Goal: Transaction & Acquisition: Purchase product/service

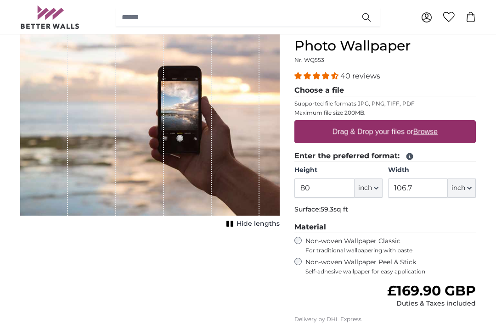
click at [365, 190] on span "inch" at bounding box center [365, 188] width 14 height 9
click at [349, 226] on link "Inches (inch)" at bounding box center [368, 228] width 81 height 17
click at [317, 188] on input "80" at bounding box center [324, 188] width 60 height 19
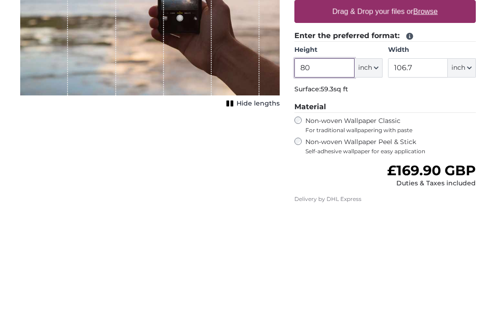
type input "8"
type input "45"
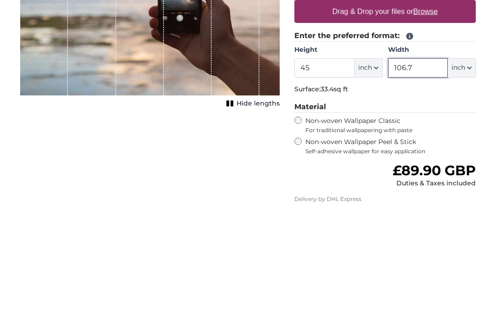
click at [421, 179] on input "106.7" at bounding box center [418, 188] width 60 height 19
type input "1"
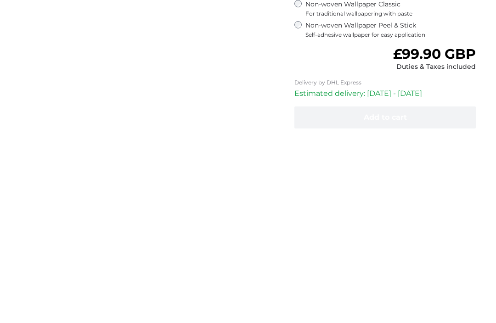
scroll to position [175, 0]
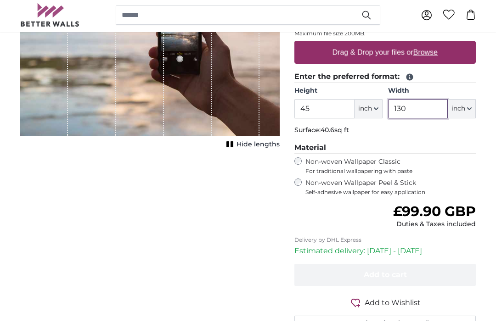
type input "130"
click at [424, 51] on u "Browse" at bounding box center [425, 55] width 24 height 8
click at [424, 46] on input "Drag & Drop your files or Browse" at bounding box center [384, 45] width 181 height 3
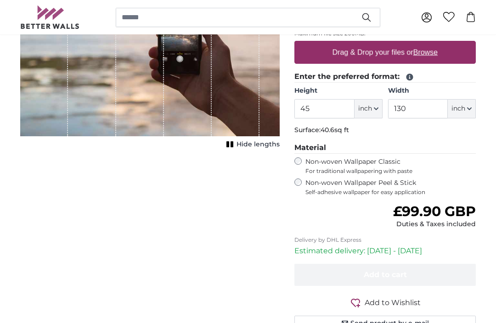
type input "**********"
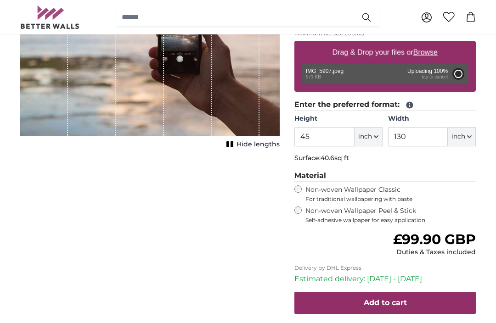
type input "56.9"
type input "47.2"
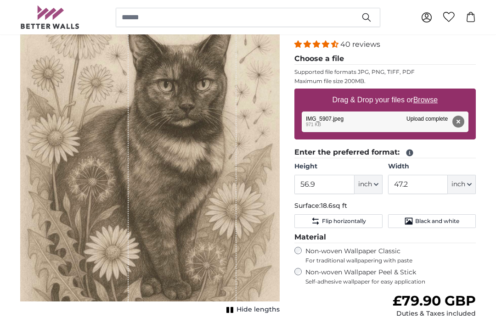
scroll to position [130, 0]
click at [325, 180] on input "56.9" at bounding box center [324, 184] width 60 height 19
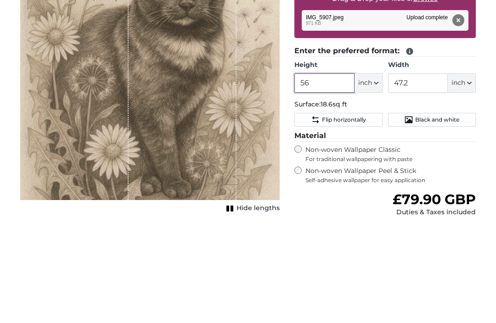
type input "5"
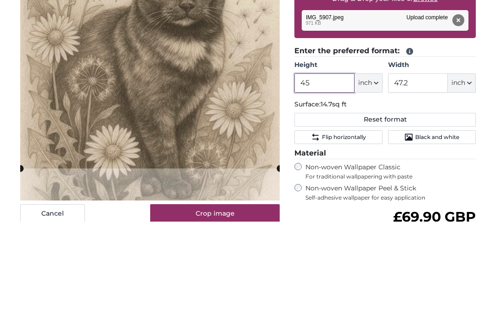
type input "45"
click at [417, 175] on input "47.2" at bounding box center [418, 184] width 60 height 19
type input "4"
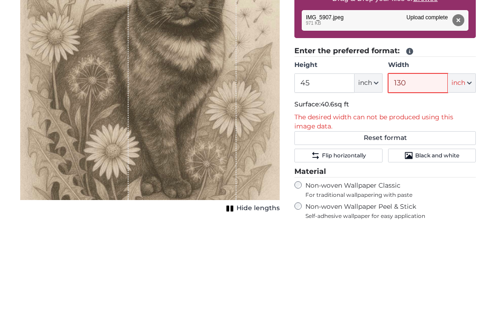
type input "130"
click at [401, 250] on button "Black and white" at bounding box center [432, 257] width 88 height 14
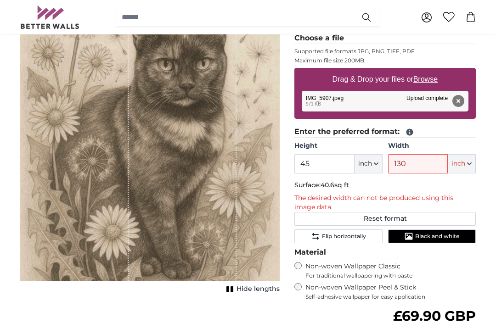
scroll to position [150, 0]
click at [444, 234] on span "Black and white" at bounding box center [437, 236] width 44 height 7
click at [447, 233] on span "Black and white" at bounding box center [437, 236] width 44 height 7
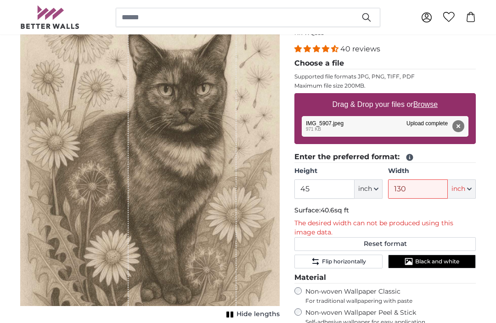
scroll to position [125, 0]
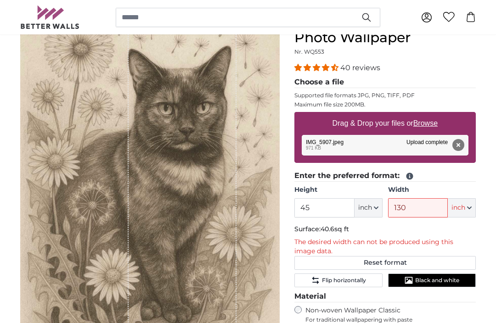
scroll to position [106, 0]
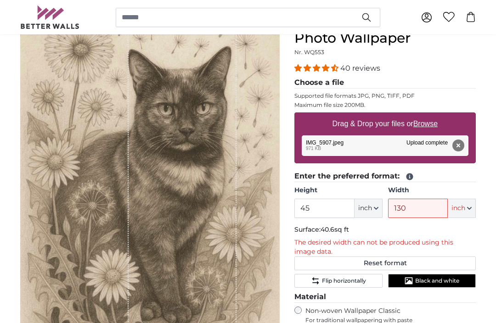
click at [452, 151] on button "Remove" at bounding box center [458, 146] width 12 height 12
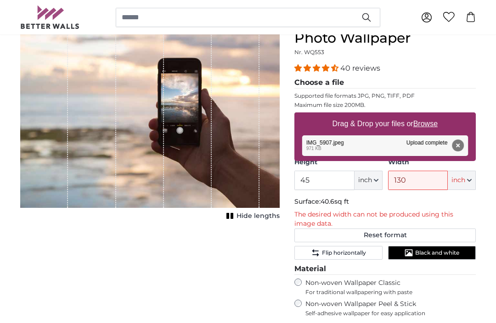
scroll to position [106, 0]
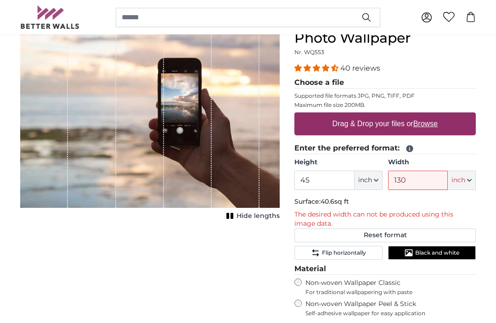
click at [430, 123] on u "Browse" at bounding box center [425, 124] width 24 height 8
click at [430, 115] on input "Drag & Drop your files or Browse" at bounding box center [384, 114] width 181 height 3
type input "**********"
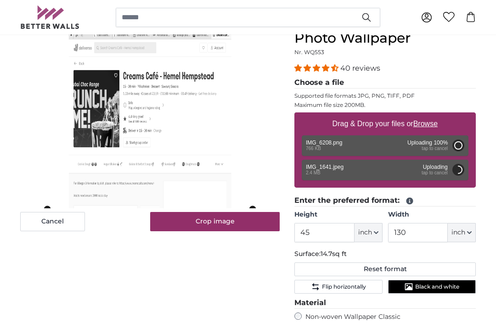
type input "47.2"
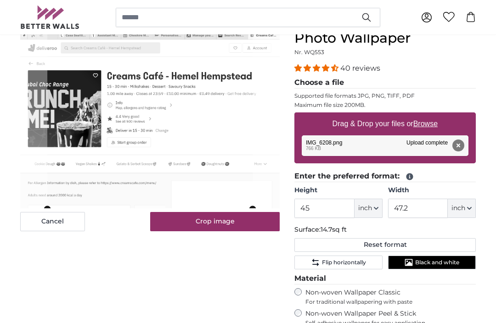
click at [459, 147] on button "Remove" at bounding box center [458, 146] width 12 height 12
type input "80"
type input "106.4"
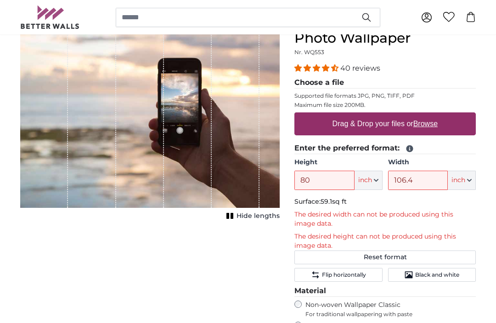
click at [434, 124] on u "Browse" at bounding box center [425, 124] width 24 height 8
click at [434, 115] on input "Drag & Drop your files or Browse" at bounding box center [384, 114] width 181 height 3
type input "**********"
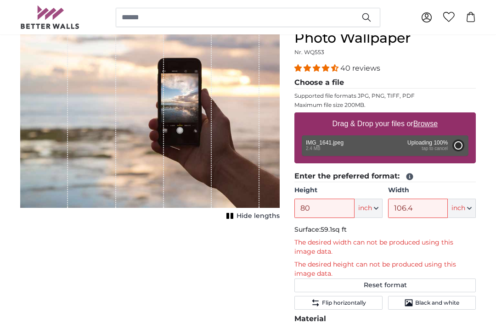
type input "44.8"
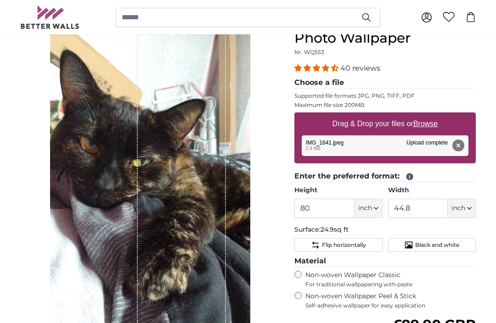
click at [370, 209] on span "inch" at bounding box center [365, 208] width 14 height 9
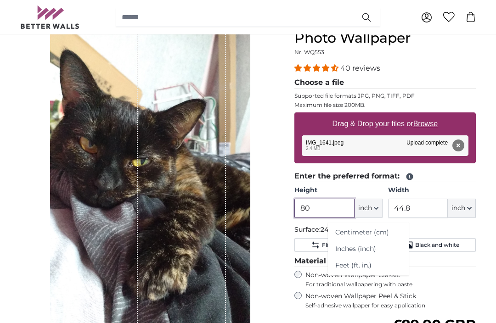
click at [320, 210] on input "80" at bounding box center [324, 208] width 60 height 19
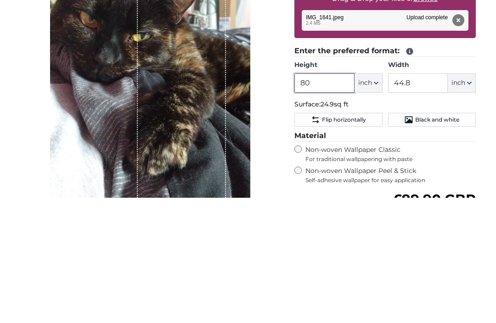
type input "8"
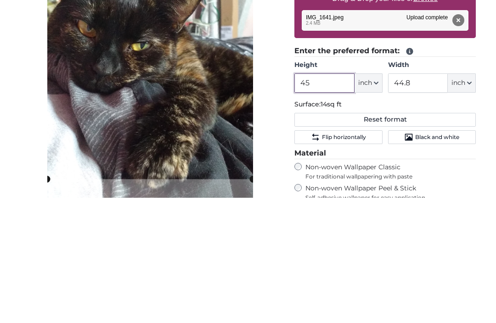
type input "45"
click at [421, 199] on input "44.8" at bounding box center [418, 208] width 60 height 19
type input "4"
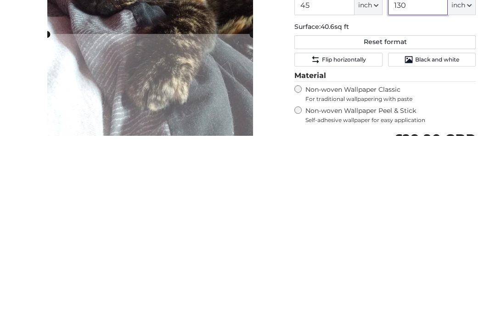
scroll to position [122, 0]
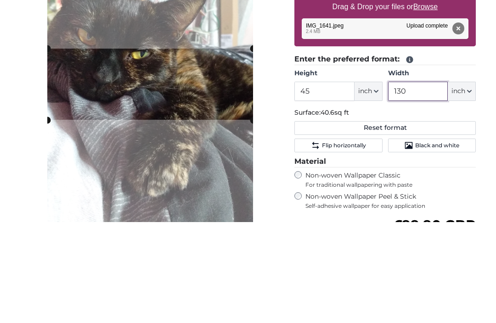
click at [72, 150] on cropper-handle at bounding box center [150, 185] width 206 height 71
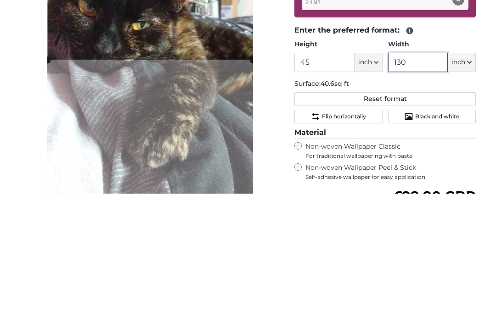
type input "130"
click at [450, 243] on span "Black and white" at bounding box center [437, 246] width 44 height 7
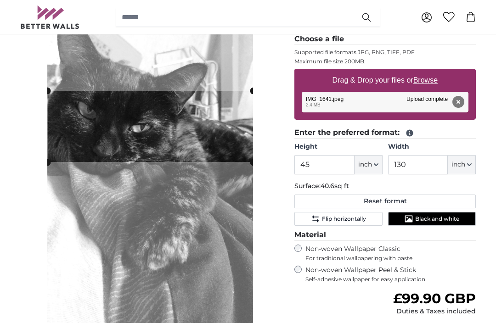
scroll to position [149, 0]
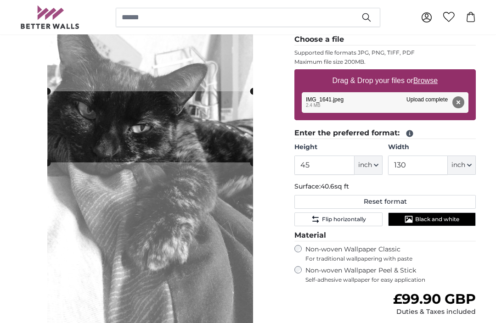
click at [463, 102] on button "Remove" at bounding box center [458, 102] width 12 height 12
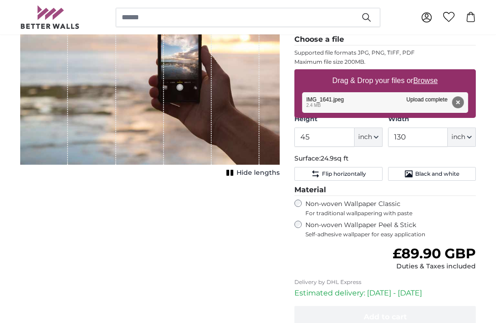
type input "80"
type input "44.8"
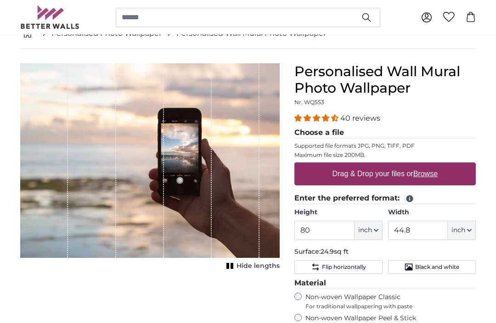
scroll to position [56, 0]
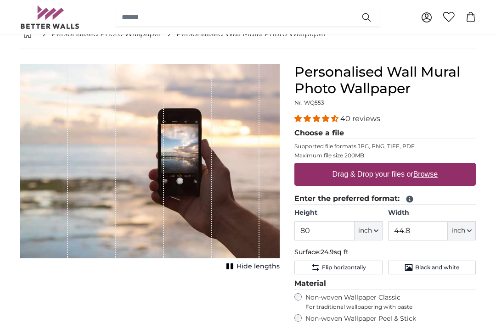
click at [427, 174] on u "Browse" at bounding box center [425, 174] width 24 height 8
click at [427, 166] on input "Drag & Drop your files or Browse" at bounding box center [384, 164] width 181 height 3
type input "**********"
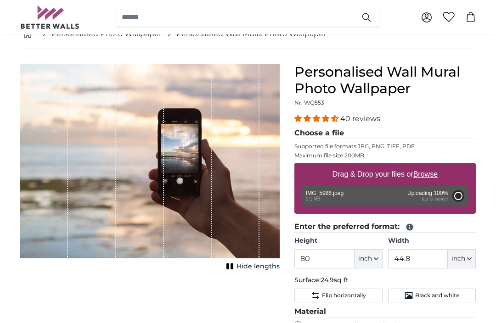
type input "80"
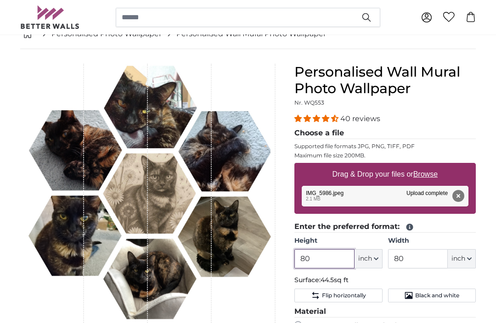
click at [325, 261] on input "80" at bounding box center [324, 258] width 60 height 19
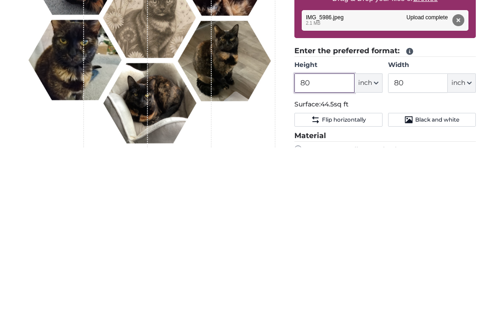
type input "8"
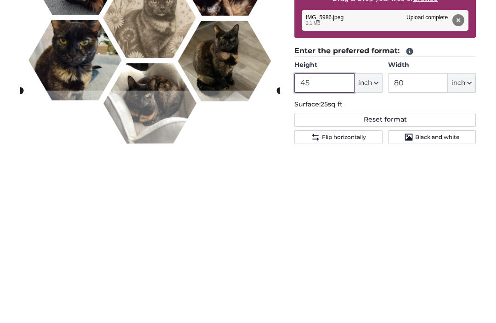
type input "45"
click at [416, 249] on input "80" at bounding box center [418, 258] width 60 height 19
type input "8"
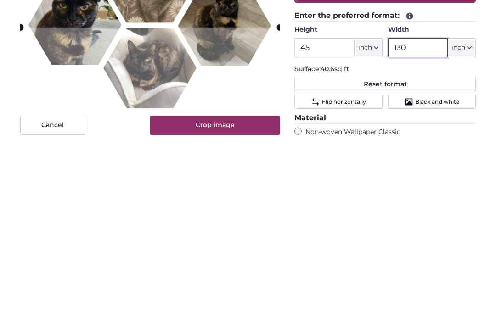
type input "130"
click at [46, 303] on button "Cancel" at bounding box center [52, 312] width 65 height 19
type input "80"
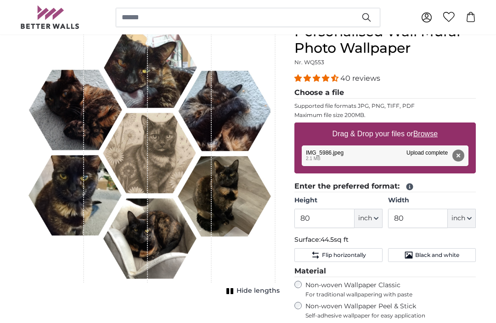
scroll to position [96, 0]
click at [424, 257] on span "Black and white" at bounding box center [437, 255] width 44 height 7
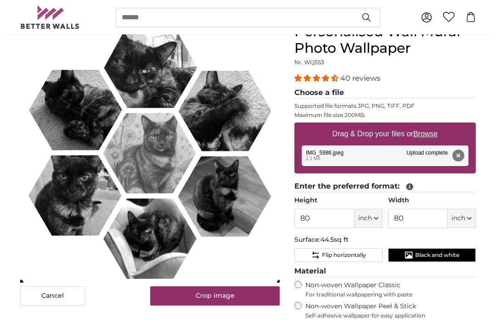
click at [428, 134] on u "Browse" at bounding box center [425, 134] width 24 height 8
click at [428, 125] on input "Drag & Drop your files or Browse" at bounding box center [384, 124] width 181 height 3
type input "**********"
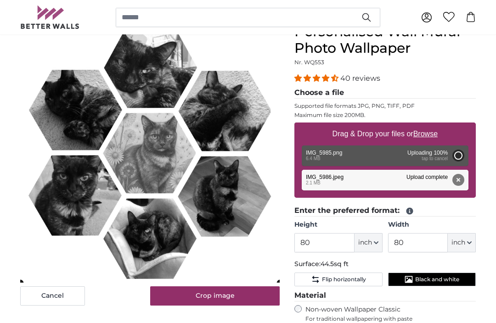
type input "47.2"
type input "62.8"
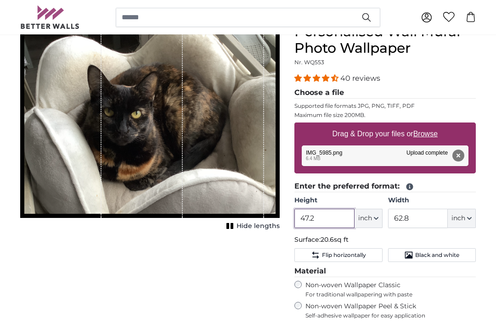
click at [323, 221] on input "47.2" at bounding box center [324, 218] width 60 height 19
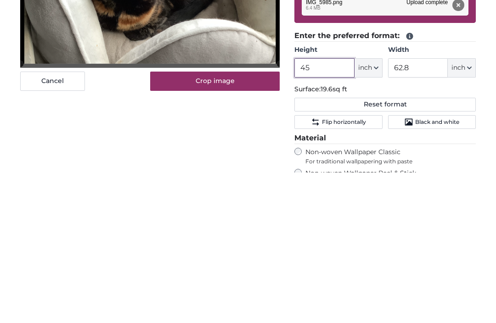
type input "45"
click at [420, 209] on input "62.8" at bounding box center [418, 218] width 60 height 19
type input "6"
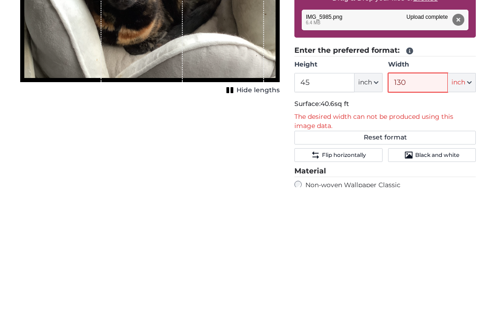
type input "130"
click at [440, 288] on span "Black and white" at bounding box center [437, 291] width 44 height 7
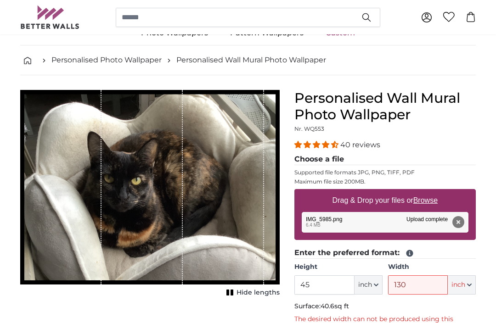
scroll to position [29, 0]
click at [429, 199] on u "Browse" at bounding box center [425, 201] width 24 height 8
click at [429, 192] on input "Drag & Drop your files or Browse" at bounding box center [384, 191] width 181 height 3
type input "**********"
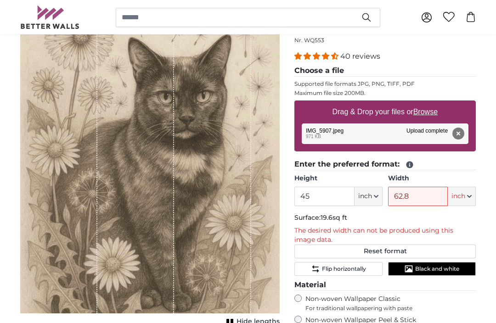
scroll to position [118, 0]
click at [427, 199] on input "62.8" at bounding box center [418, 196] width 60 height 19
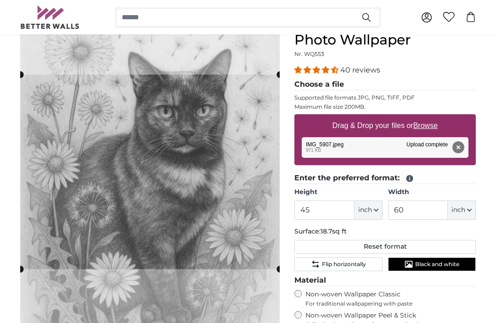
scroll to position [104, 0]
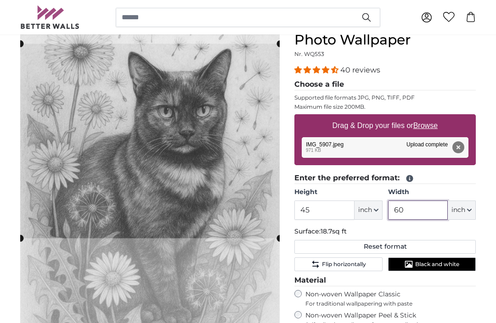
type input "60"
click at [334, 267] on button "Flip horizontally" at bounding box center [338, 265] width 88 height 14
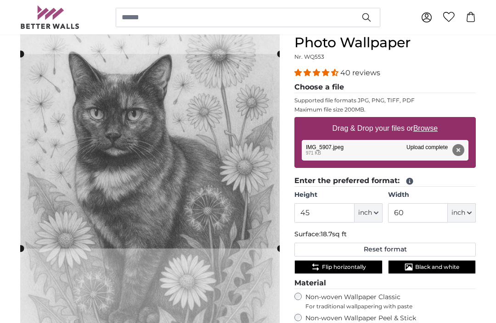
scroll to position [101, 0]
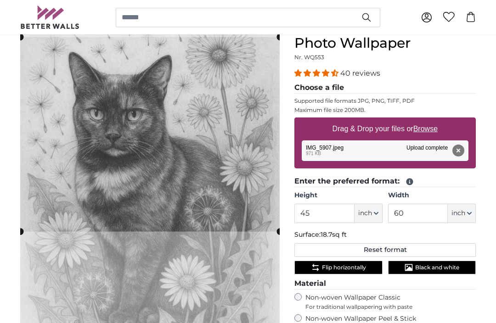
click at [329, 266] on span "Flip horizontally" at bounding box center [344, 267] width 44 height 7
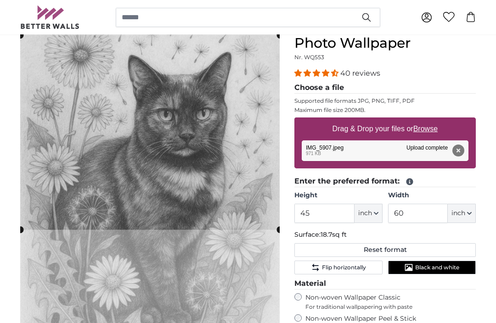
click at [369, 220] on button "inch" at bounding box center [369, 213] width 28 height 19
click at [347, 241] on link "Centimeter (cm)" at bounding box center [368, 238] width 81 height 17
type input "114.3"
type input "152.4"
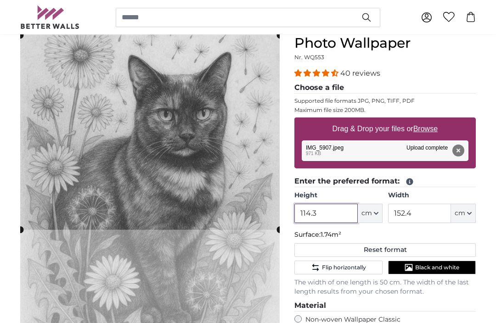
click at [332, 214] on input "114.3" at bounding box center [325, 213] width 63 height 19
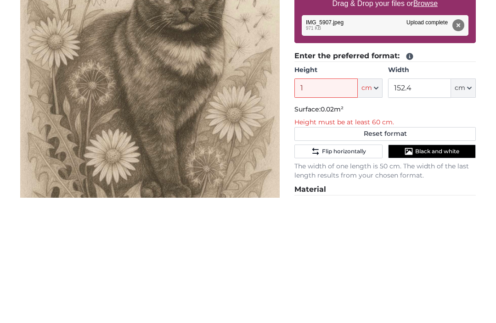
click at [369, 209] on span "cm" at bounding box center [366, 213] width 11 height 9
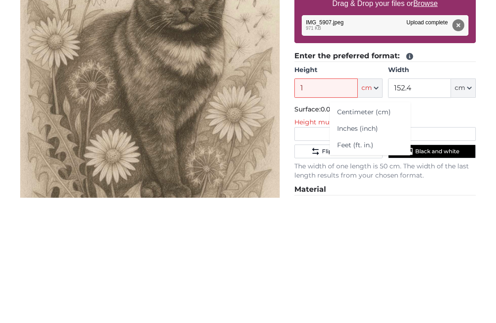
scroll to position [226, 0]
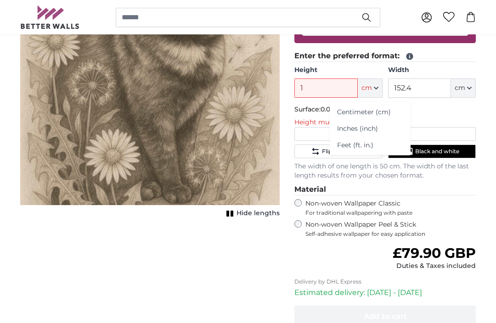
click at [366, 130] on link "Inches (inch)" at bounding box center [370, 128] width 81 height 17
type input "45"
type input "60"
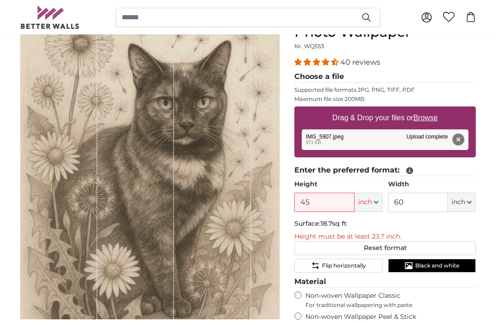
scroll to position [113, 0]
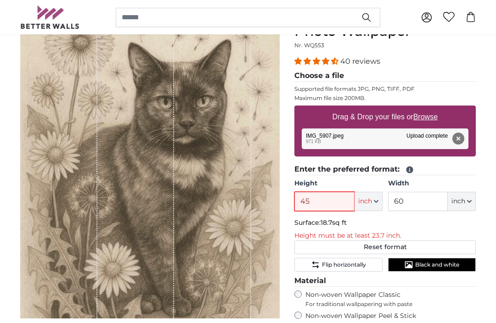
click at [315, 203] on input "45" at bounding box center [324, 201] width 60 height 19
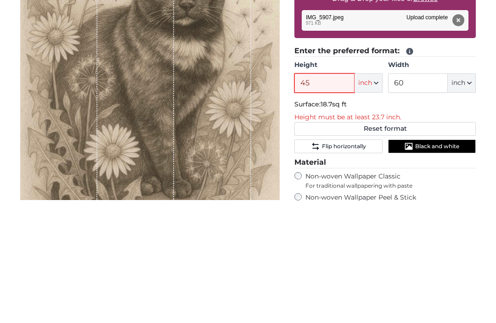
type input "4"
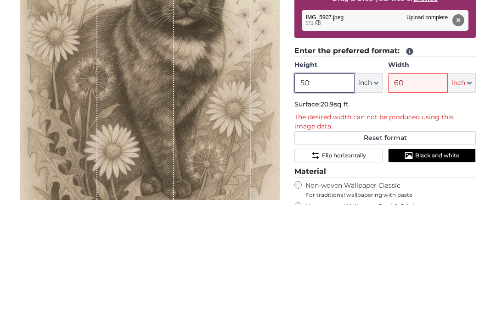
type input "5"
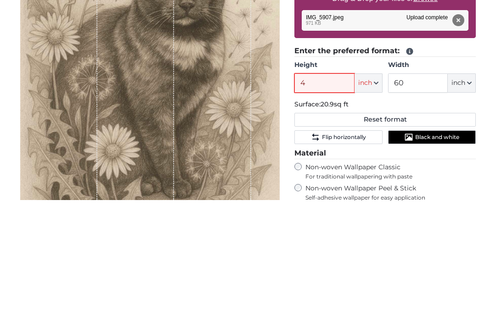
type input "45"
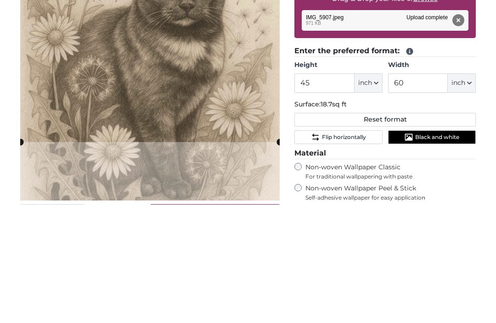
scroll to position [231, 0]
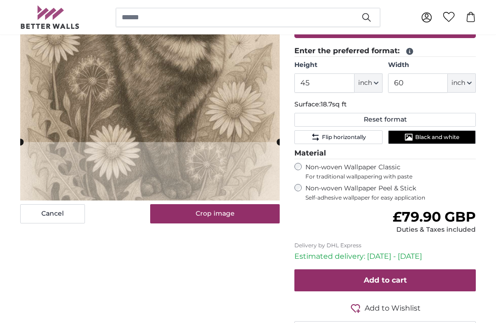
click at [201, 212] on button "Crop image" at bounding box center [215, 213] width 130 height 19
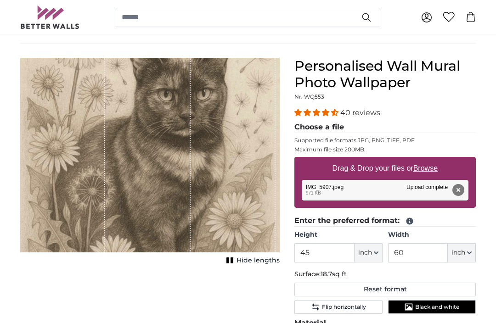
scroll to position [62, 0]
click at [244, 292] on div "Cancel Crop image Hide lengths" at bounding box center [150, 293] width 274 height 471
click at [422, 255] on input "60" at bounding box center [418, 252] width 60 height 19
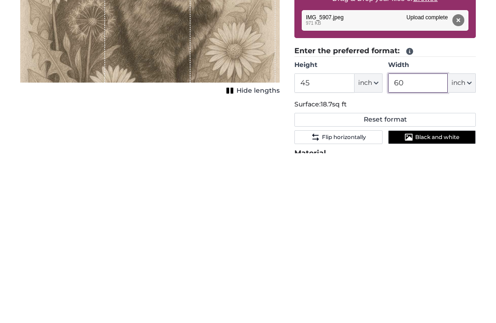
type input "6"
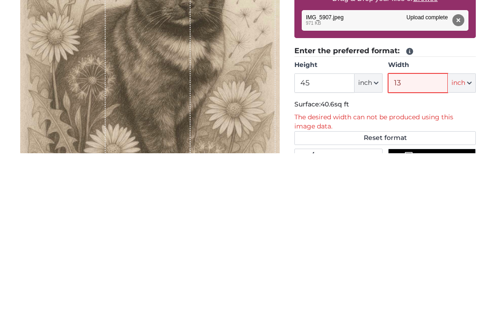
type input "1"
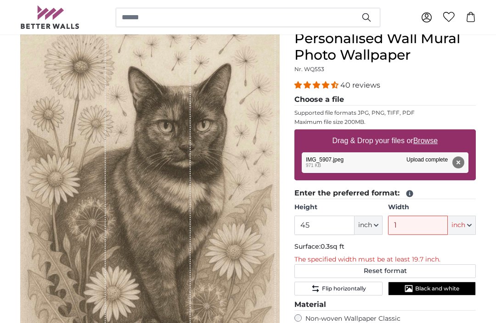
scroll to position [89, 0]
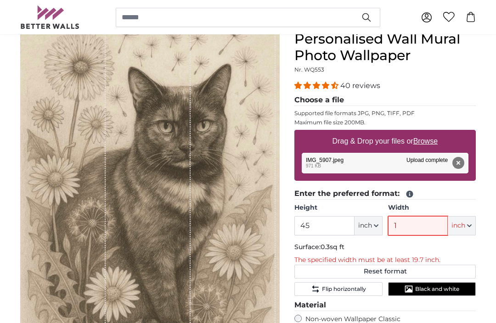
type input "1"
click at [415, 287] on span "Black and white" at bounding box center [437, 289] width 44 height 7
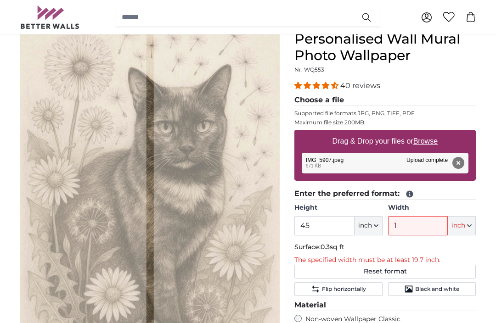
click at [421, 288] on span "Black and white" at bounding box center [437, 289] width 44 height 7
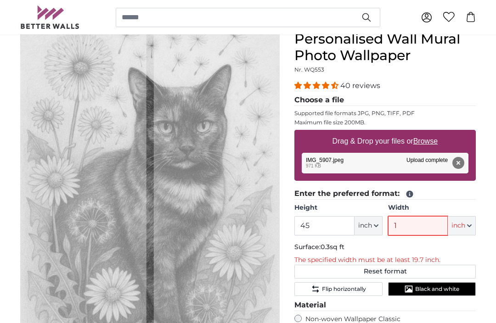
click at [414, 230] on input "1" at bounding box center [418, 225] width 60 height 19
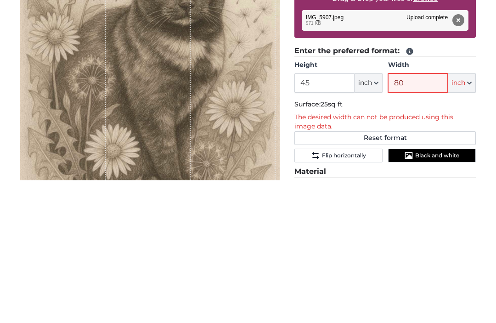
type input "80"
click at [324, 216] on input "45" at bounding box center [324, 225] width 60 height 19
type input "4"
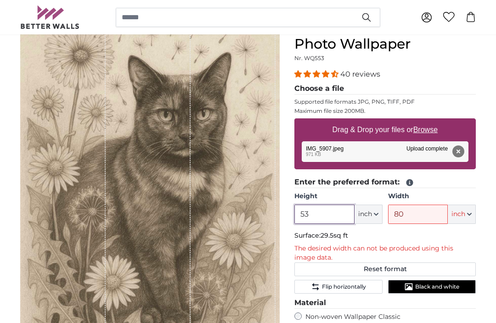
scroll to position [100, 0]
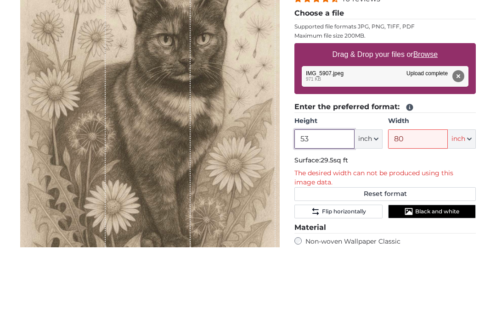
type input "53"
click at [412, 205] on input "80" at bounding box center [418, 214] width 60 height 19
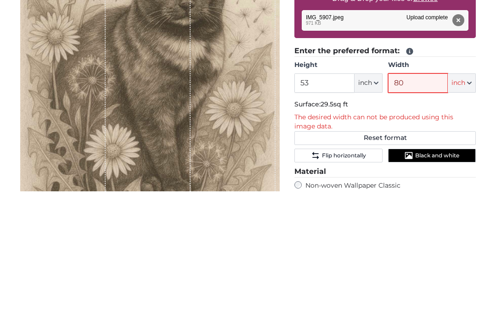
type input "8"
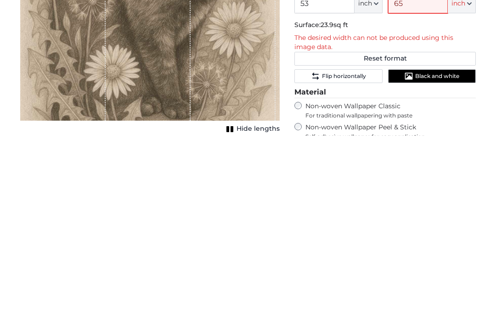
scroll to position [131, 0]
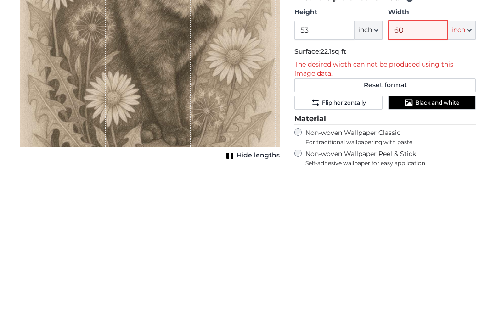
type input "6"
type input "5"
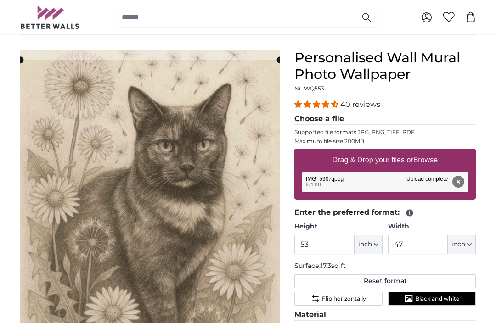
scroll to position [70, 0]
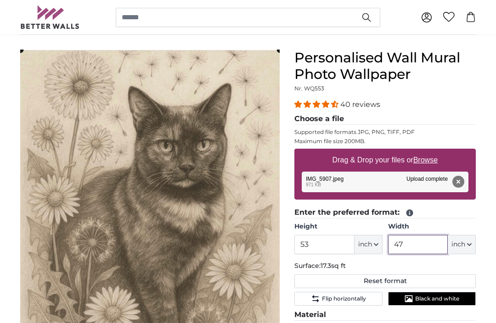
click at [63, 233] on cropper-handle at bounding box center [149, 196] width 259 height 293
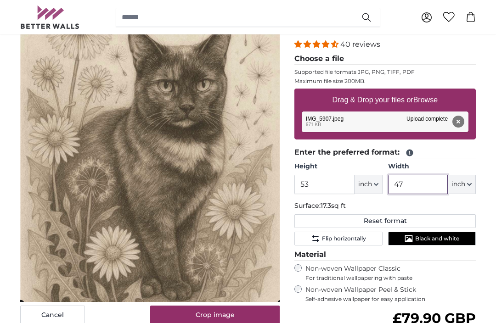
scroll to position [130, 0]
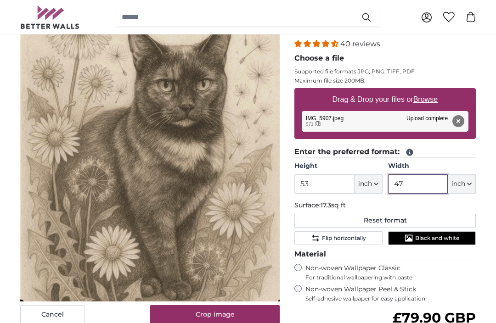
type input "47"
click at [203, 315] on button "Crop image" at bounding box center [215, 315] width 130 height 19
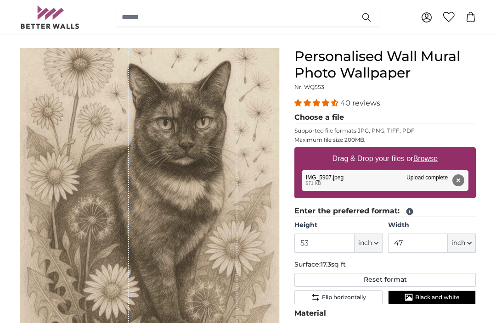
scroll to position [73, 0]
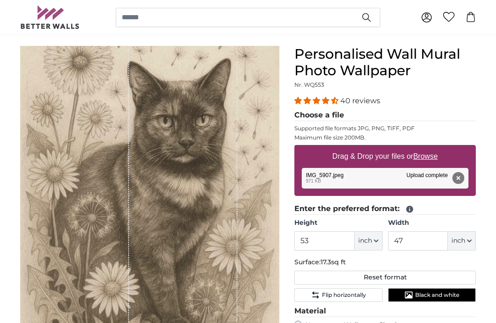
click at [429, 293] on span "Black and white" at bounding box center [437, 295] width 44 height 7
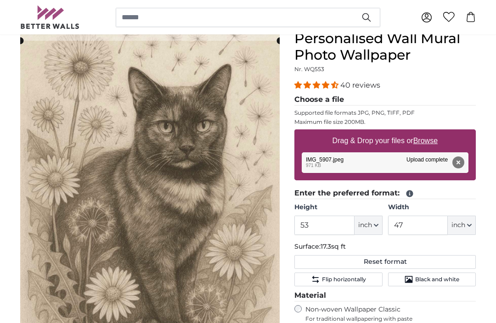
scroll to position [82, 0]
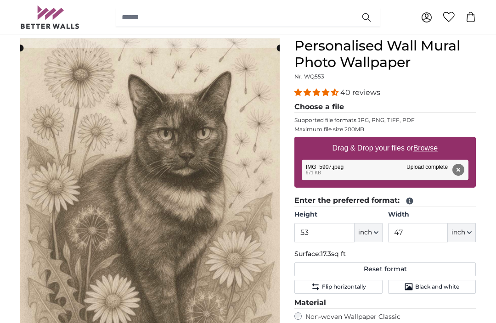
click at [433, 283] on span "Black and white" at bounding box center [437, 286] width 44 height 7
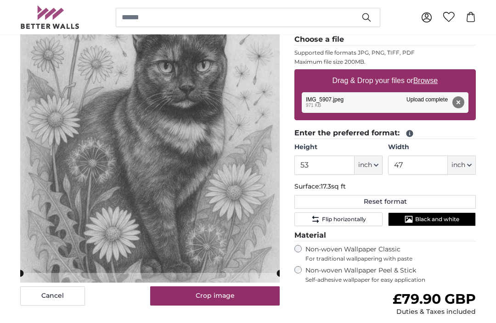
scroll to position [147, 0]
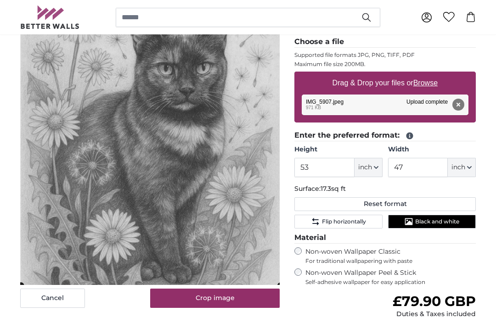
click at [233, 214] on cropper-handle at bounding box center [150, 139] width 259 height 293
click at [228, 300] on button "Crop image" at bounding box center [215, 298] width 130 height 19
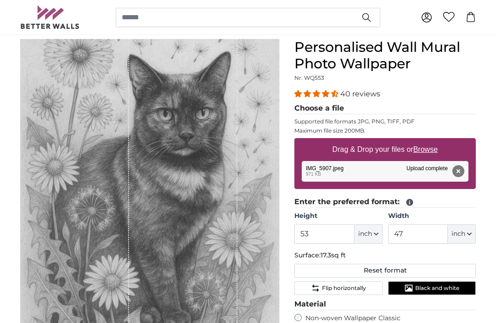
scroll to position [80, 0]
click at [432, 149] on u "Browse" at bounding box center [425, 150] width 24 height 8
click at [432, 141] on input "Drag & Drop your files or Browse" at bounding box center [384, 140] width 181 height 3
type input "**********"
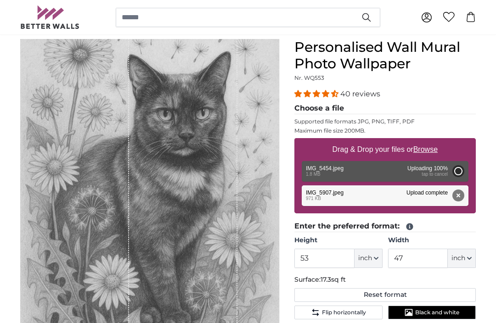
type input "80"
type input "60"
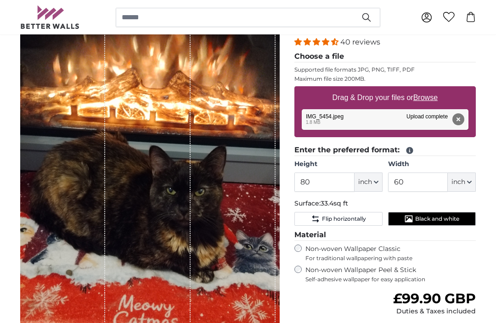
scroll to position [133, 0]
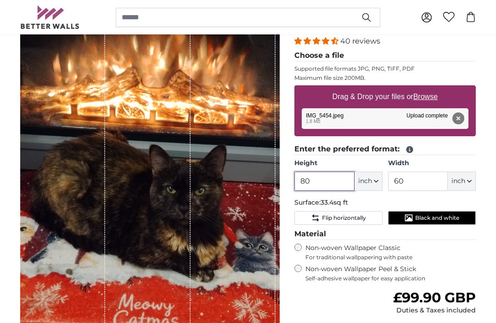
click at [323, 181] on input "80" at bounding box center [324, 181] width 60 height 19
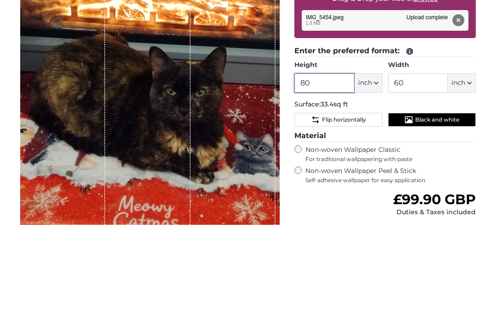
type input "8"
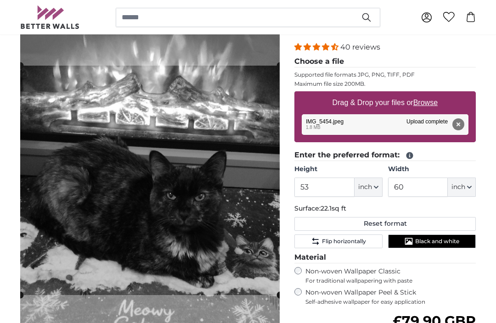
scroll to position [127, 0]
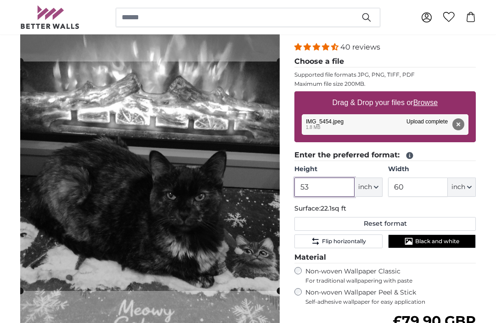
type input "53"
click at [428, 186] on input "60" at bounding box center [418, 187] width 60 height 19
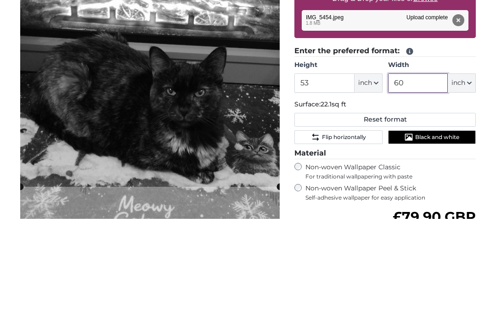
type input "6"
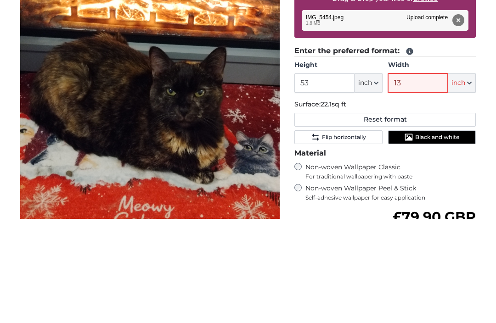
type input "130"
